Goal: Task Accomplishment & Management: Use online tool/utility

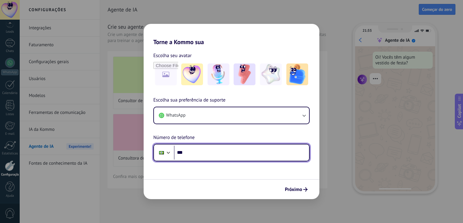
click at [200, 159] on input "***" at bounding box center [241, 153] width 135 height 14
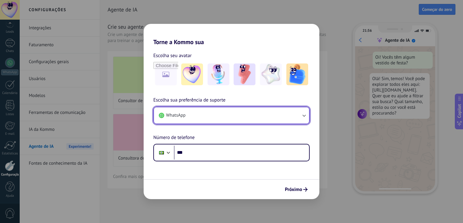
click at [210, 113] on button "WhatsApp" at bounding box center [231, 116] width 155 height 16
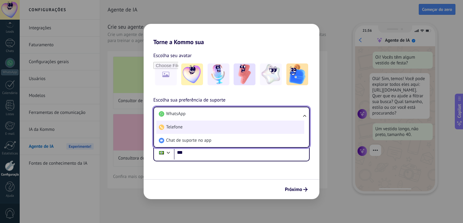
click at [202, 130] on li "Telefone" at bounding box center [230, 127] width 148 height 13
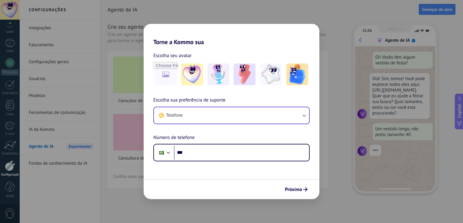
click at [203, 124] on div "Telefone" at bounding box center [231, 116] width 156 height 18
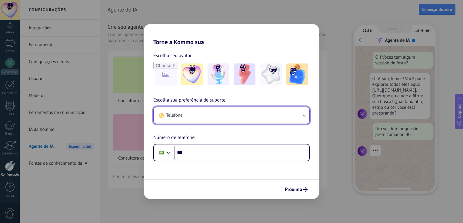
click at [203, 123] on button "Telefone" at bounding box center [231, 116] width 155 height 16
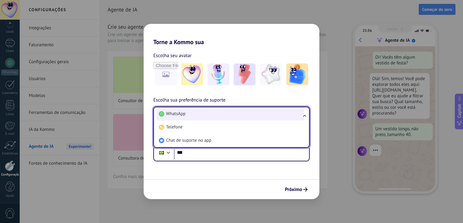
click at [199, 119] on li "WhatsApp" at bounding box center [230, 114] width 148 height 13
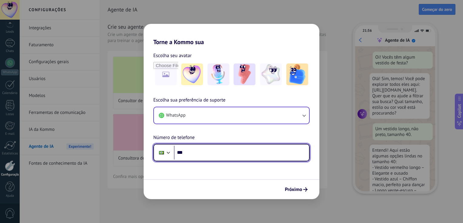
scroll to position [19, 0]
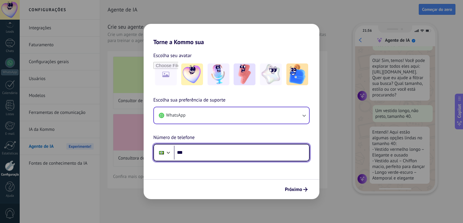
click at [207, 158] on input "***" at bounding box center [241, 153] width 135 height 14
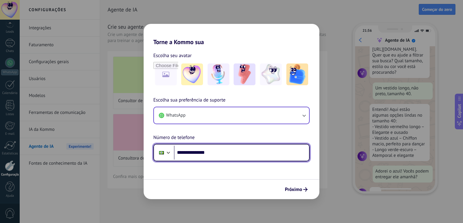
scroll to position [57, 0]
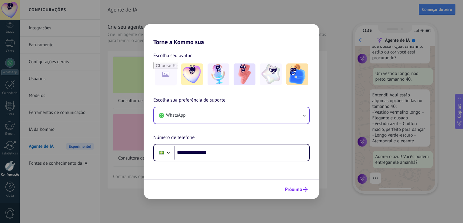
click at [291, 188] on span "Próximo" at bounding box center [293, 190] width 17 height 4
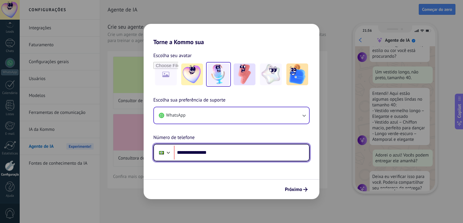
scroll to position [68, 0]
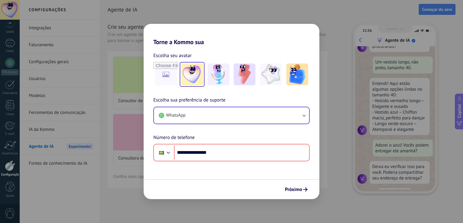
click at [185, 76] on img at bounding box center [192, 75] width 22 height 22
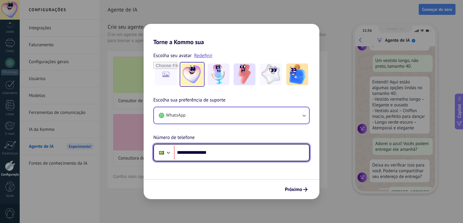
click at [260, 148] on input "**********" at bounding box center [241, 153] width 135 height 14
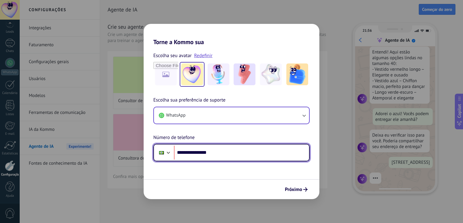
scroll to position [106, 0]
drag, startPoint x: 186, startPoint y: 154, endPoint x: 239, endPoint y: 158, distance: 52.8
click at [239, 158] on input "**********" at bounding box center [241, 153] width 135 height 14
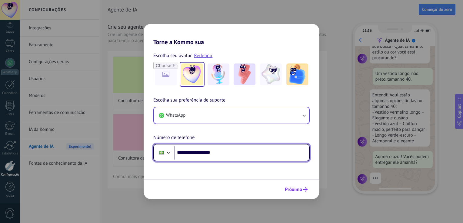
scroll to position [57, 0]
type input "**********"
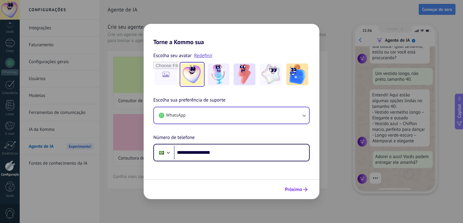
click at [293, 190] on span "Próximo" at bounding box center [293, 190] width 17 height 4
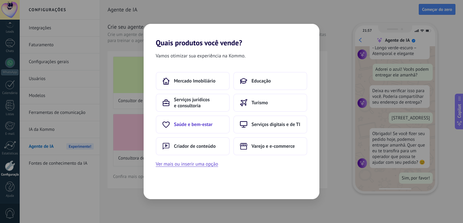
scroll to position [0, 0]
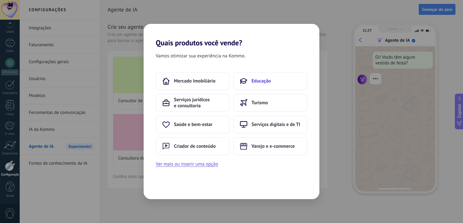
click at [256, 80] on span "Educação" at bounding box center [260, 81] width 19 height 6
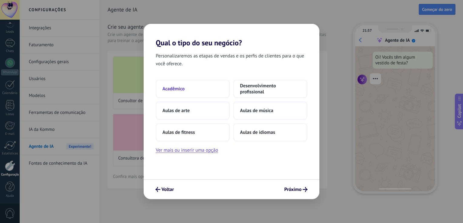
click at [184, 82] on button "Acadêmico" at bounding box center [193, 89] width 74 height 18
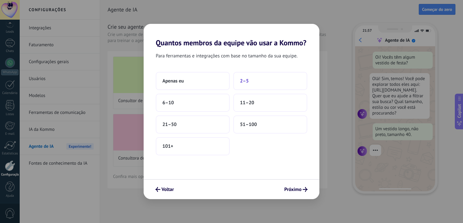
click at [250, 84] on button "2–5" at bounding box center [270, 81] width 74 height 18
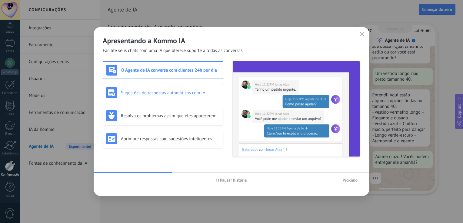
scroll to position [68, 0]
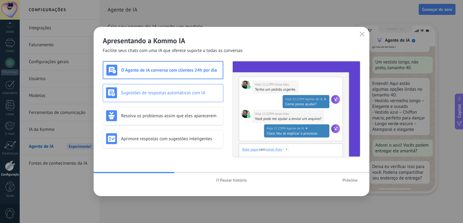
click at [165, 97] on div "Sugestões de respostas automáticas com IA" at bounding box center [163, 93] width 114 height 11
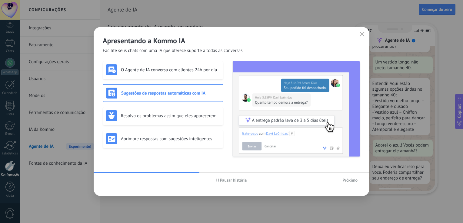
click at [260, 123] on img at bounding box center [296, 108] width 127 height 95
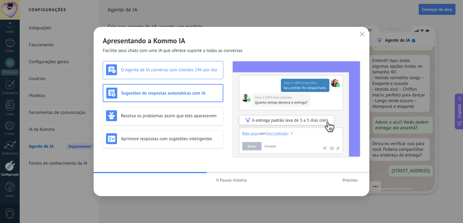
scroll to position [106, 0]
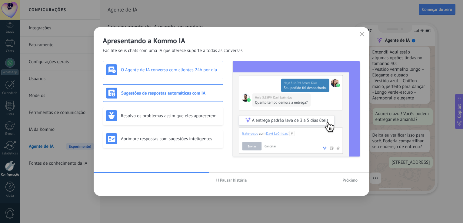
click at [171, 67] on h3 "O Agente de IA conversa com clientes 24h por dia" at bounding box center [170, 70] width 99 height 6
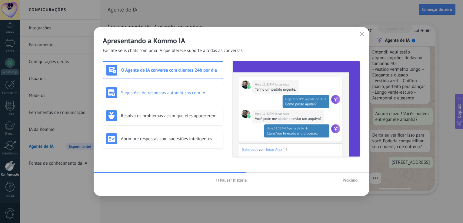
click at [209, 98] on div "Sugestões de respostas automáticas com IA" at bounding box center [163, 93] width 121 height 18
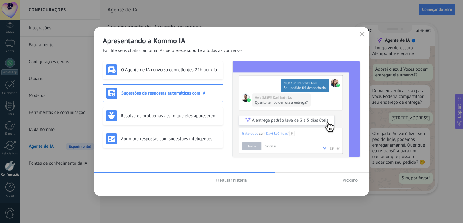
scroll to position [151, 0]
click at [194, 123] on div "Resolva os problemas assim que eles aparecerem" at bounding box center [163, 116] width 121 height 18
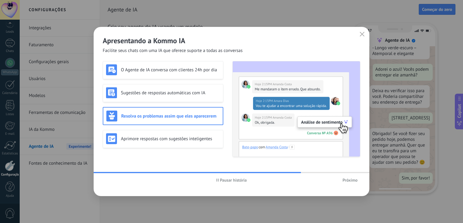
scroll to position [0, 0]
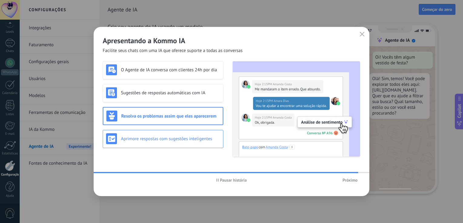
click at [180, 138] on h3 "Aprimore respostas com sugestões inteligentes" at bounding box center [170, 139] width 99 height 6
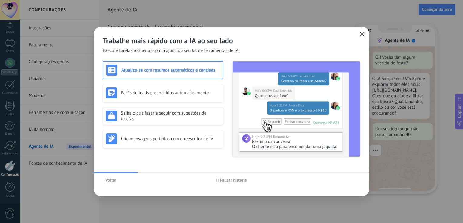
click at [360, 33] on icon "button" at bounding box center [361, 34] width 5 height 5
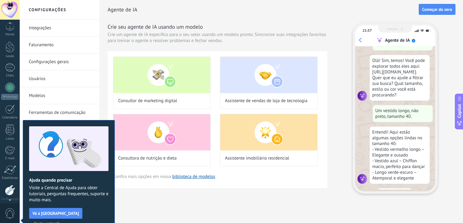
scroll to position [28, 0]
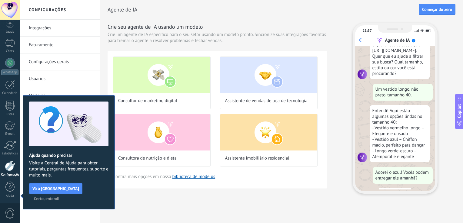
click at [286, 27] on h3 "Crie seu agente de IA usando um modelo" at bounding box center [218, 27] width 220 height 8
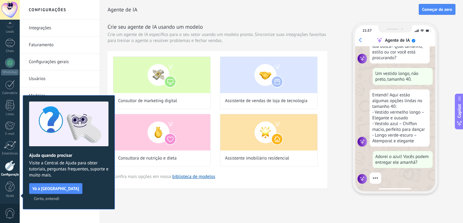
click at [79, 48] on link "Faturamento" at bounding box center [61, 45] width 65 height 17
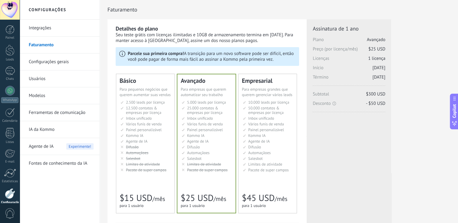
click at [52, 99] on link "Modelos" at bounding box center [61, 96] width 65 height 17
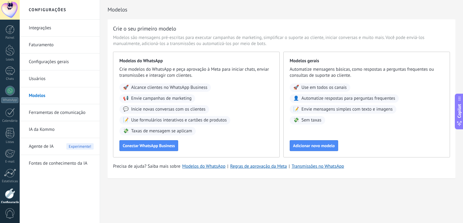
click at [46, 27] on link "Integrações" at bounding box center [61, 28] width 65 height 17
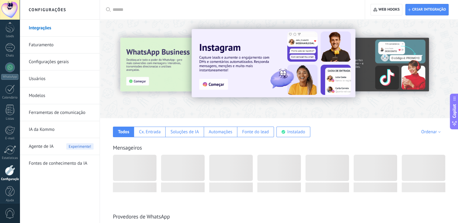
click at [11, 27] on div at bounding box center [10, 24] width 20 height 9
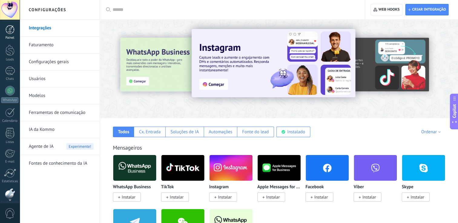
click at [10, 32] on div at bounding box center [9, 29] width 9 height 9
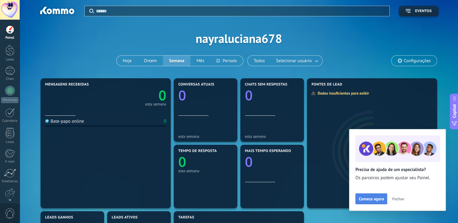
click at [373, 200] on span "Comece agora" at bounding box center [371, 199] width 25 height 4
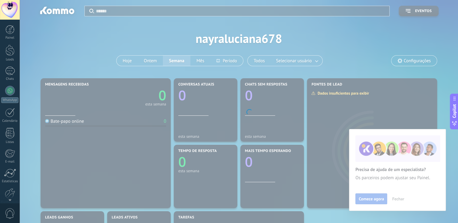
scroll to position [28, 0]
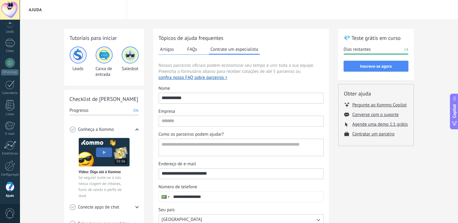
click at [213, 9] on div "Ajuda" at bounding box center [239, 10] width 438 height 20
